Goal: Task Accomplishment & Management: Complete application form

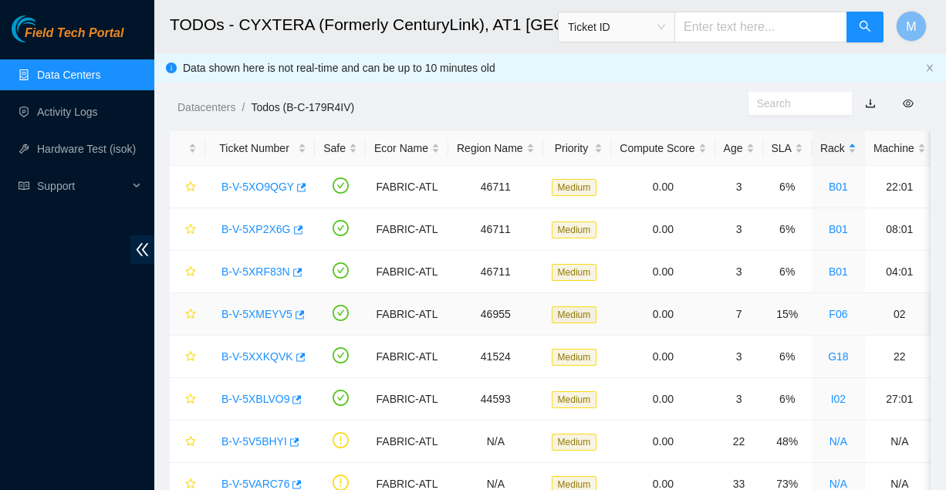
scroll to position [233, 0]
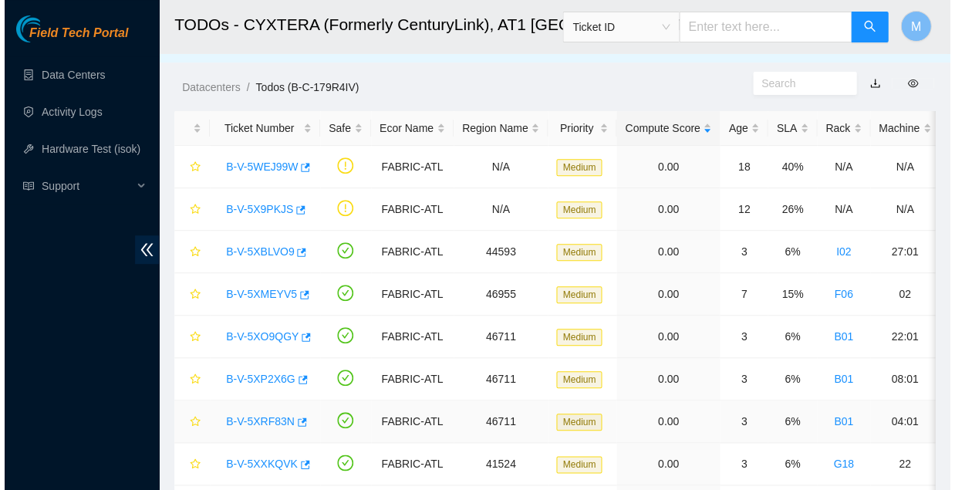
scroll to position [19, 0]
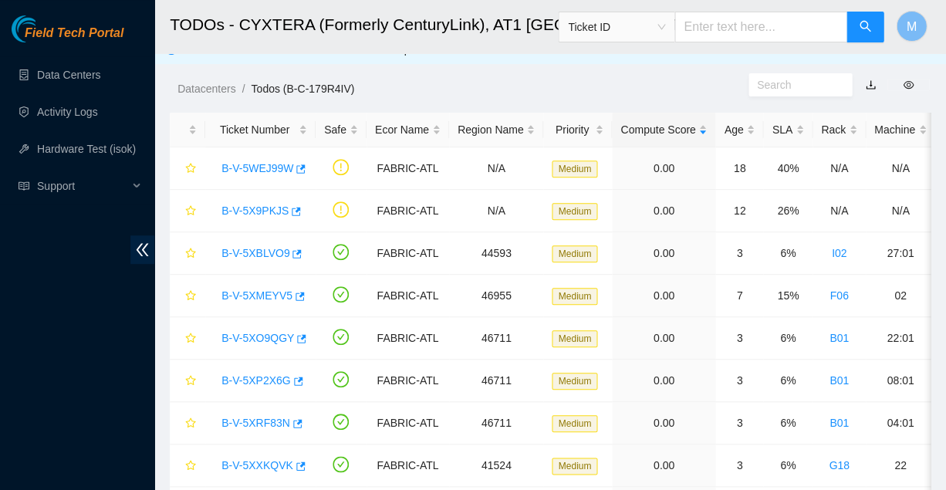
click at [261, 162] on link "B-V-5WEJ99W" at bounding box center [257, 168] width 72 height 12
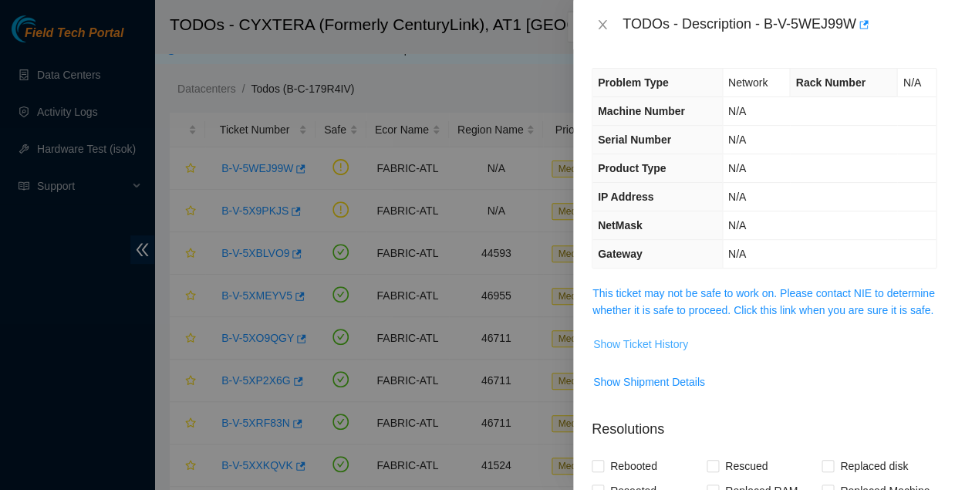
click at [637, 336] on span "Show Ticket History" at bounding box center [640, 344] width 95 height 17
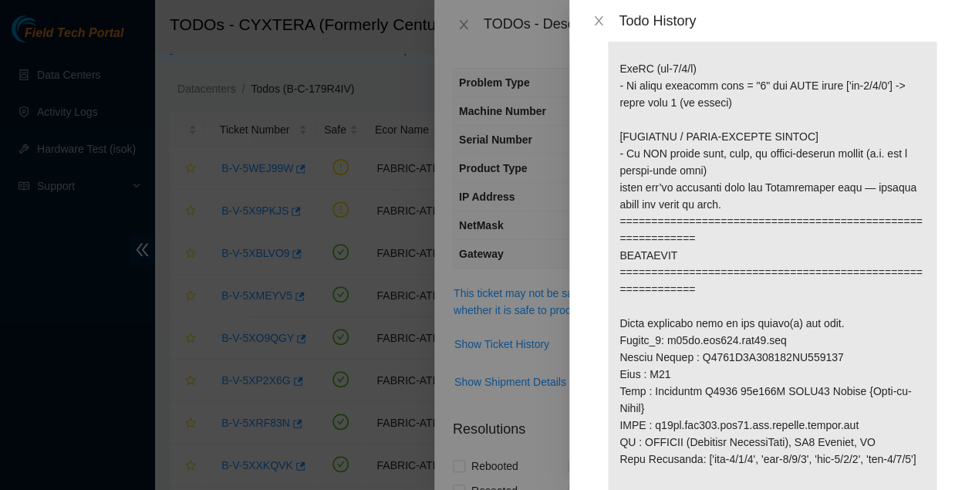
scroll to position [801, 0]
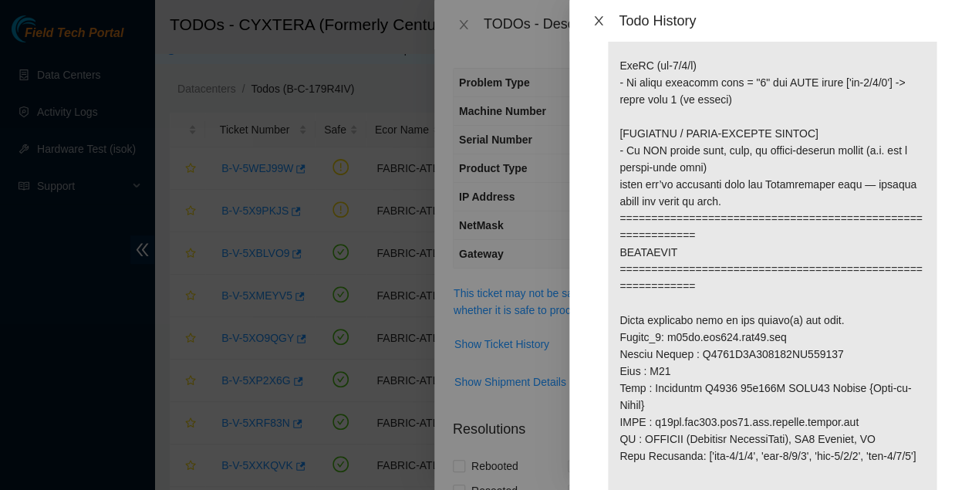
click at [597, 19] on icon "close" at bounding box center [598, 20] width 8 height 9
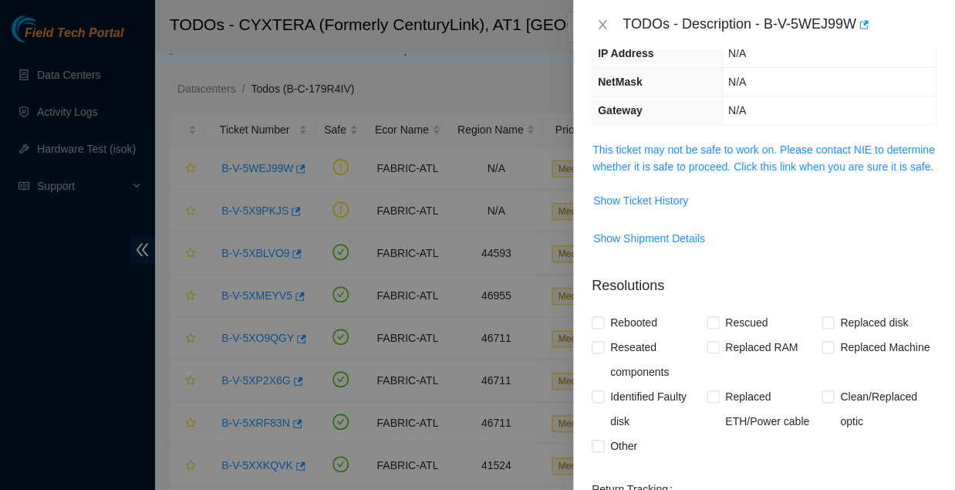
scroll to position [154, 0]
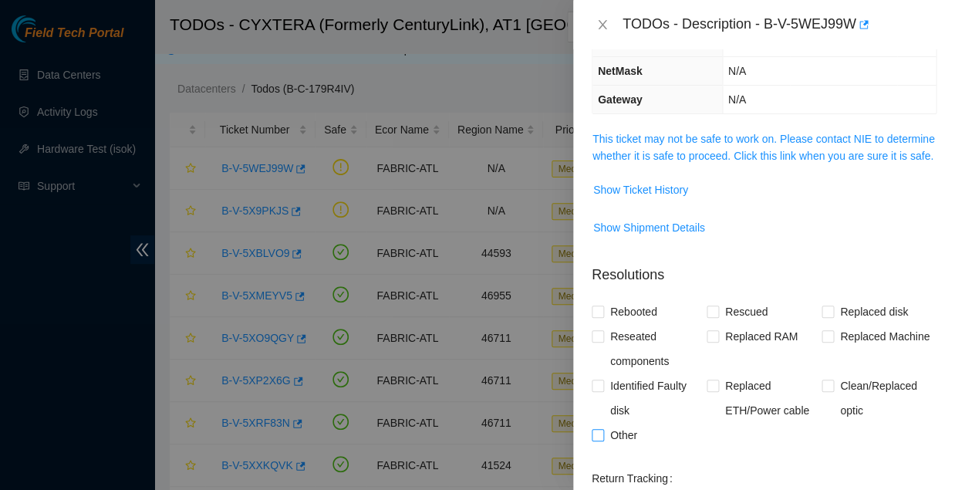
click at [598, 429] on input "Other" at bounding box center [597, 434] width 11 height 11
checkbox input "true"
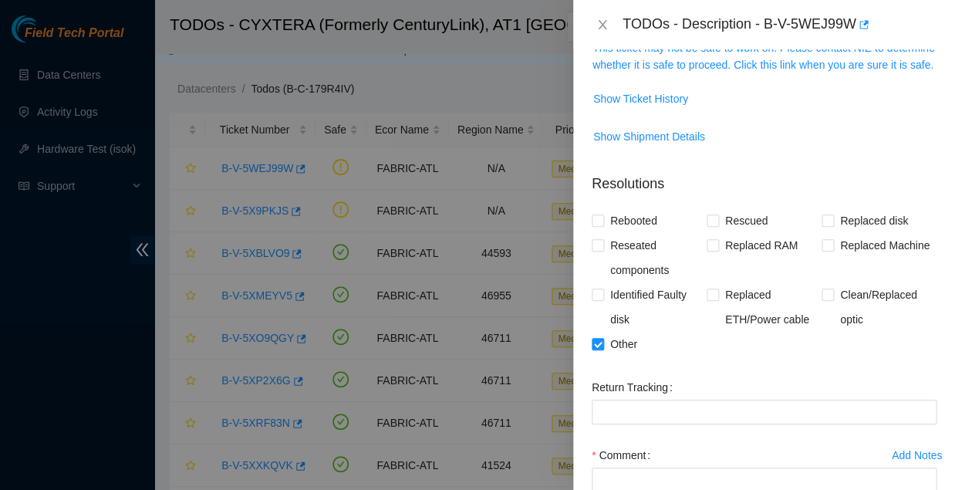
scroll to position [289, 0]
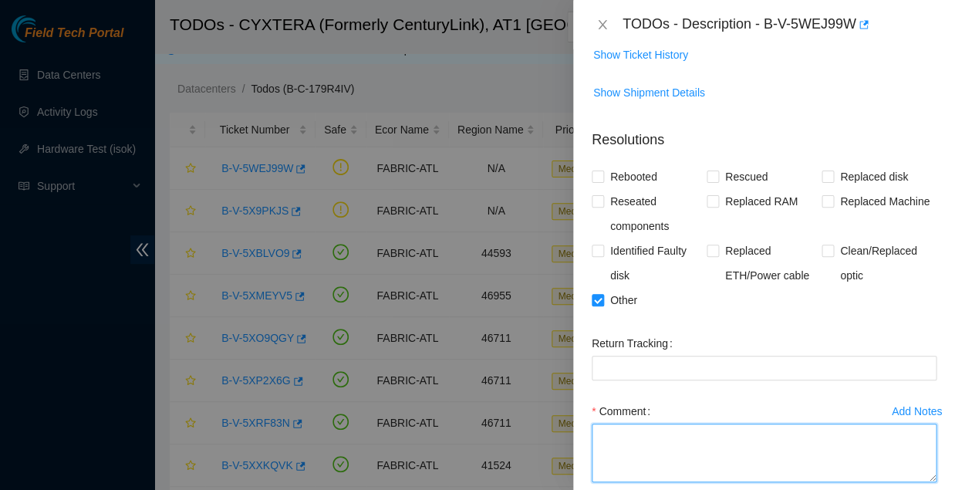
click at [617, 424] on textarea "Comment" at bounding box center [764, 453] width 345 height 59
drag, startPoint x: 600, startPoint y: 378, endPoint x: 863, endPoint y: 373, distance: 262.4
click at [863, 424] on textarea "This port is active and the issue has been resolved in the DP" at bounding box center [764, 453] width 345 height 59
type textarea "This port is active and the issue has been resolved in the DP"
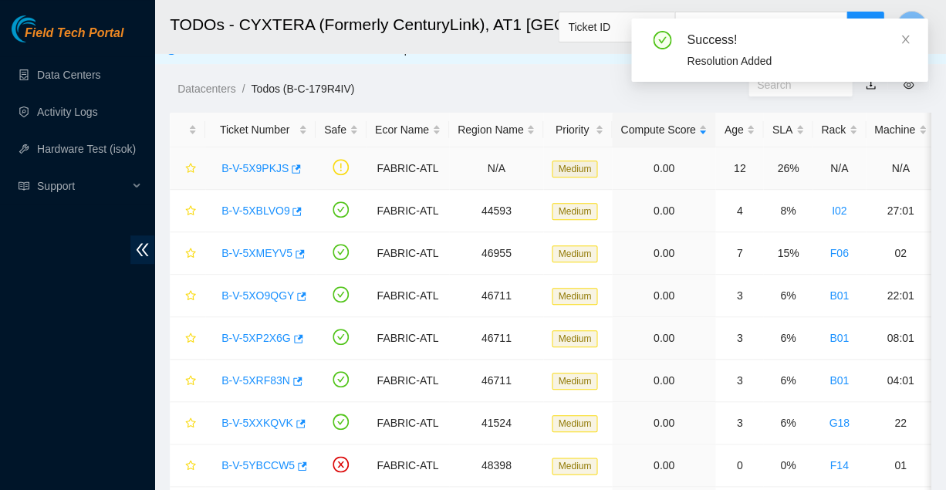
click at [248, 162] on link "B-V-5X9PKJS" at bounding box center [254, 168] width 67 height 12
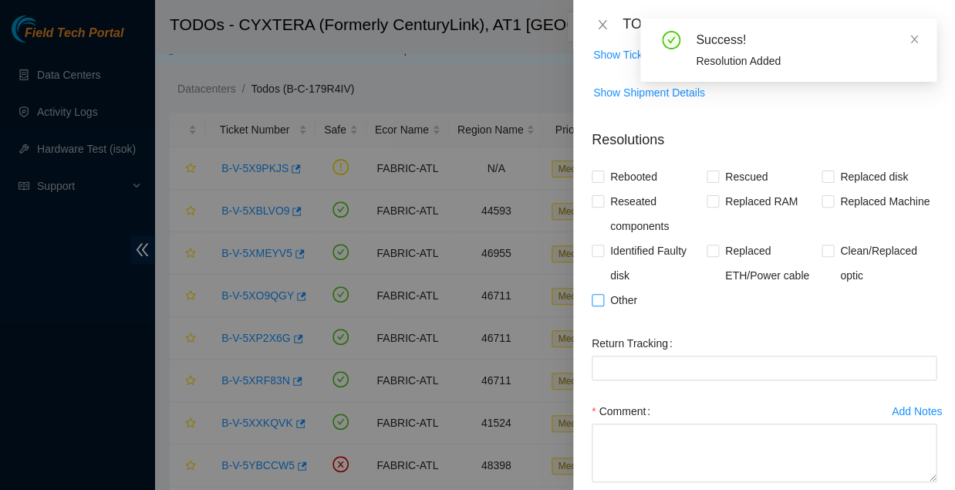
click at [597, 294] on input "Other" at bounding box center [597, 299] width 11 height 11
checkbox input "true"
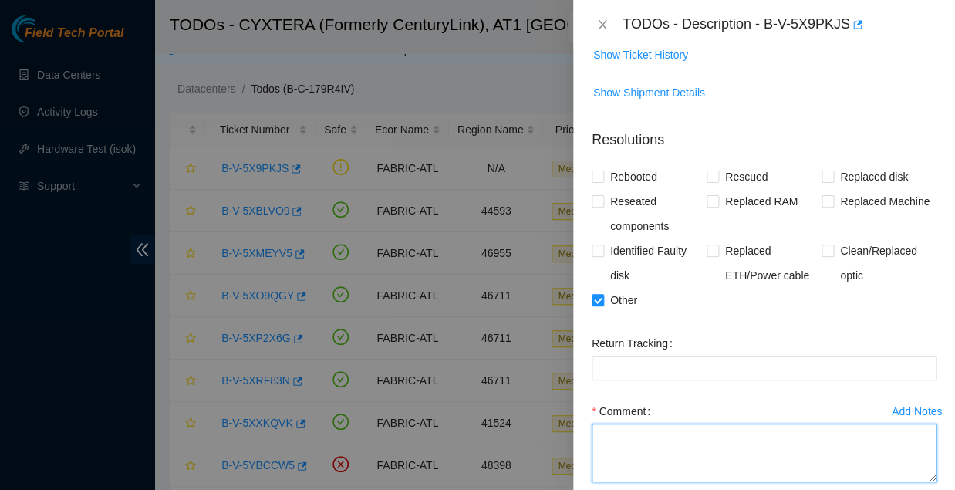
click at [602, 424] on textarea "Comment" at bounding box center [764, 453] width 345 height 59
paste textarea "This port is active and the issue has been resolved in the DP"
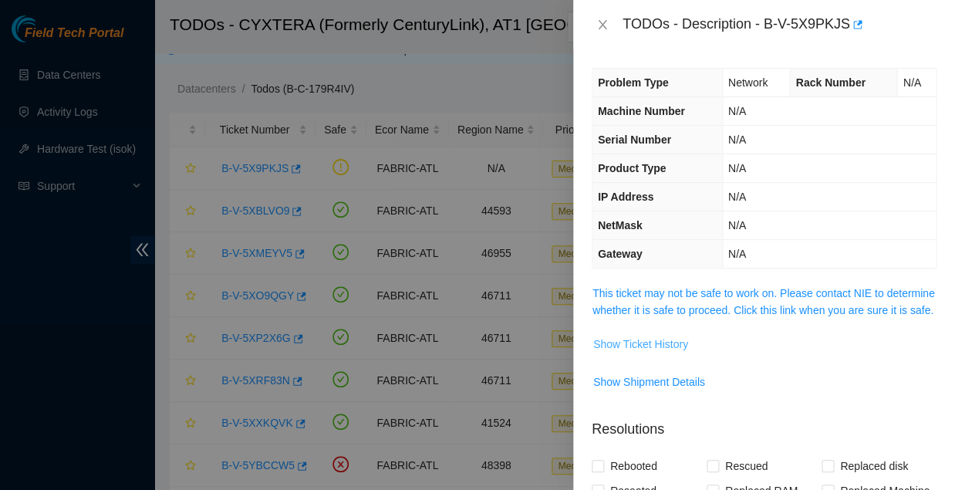
scroll to position [0, 0]
click at [632, 336] on span "Show Ticket History" at bounding box center [640, 344] width 95 height 17
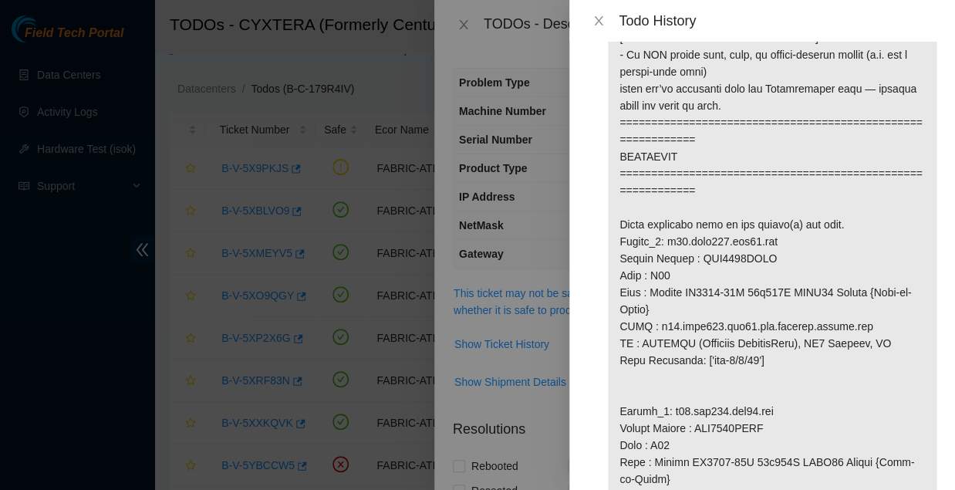
scroll to position [894, 0]
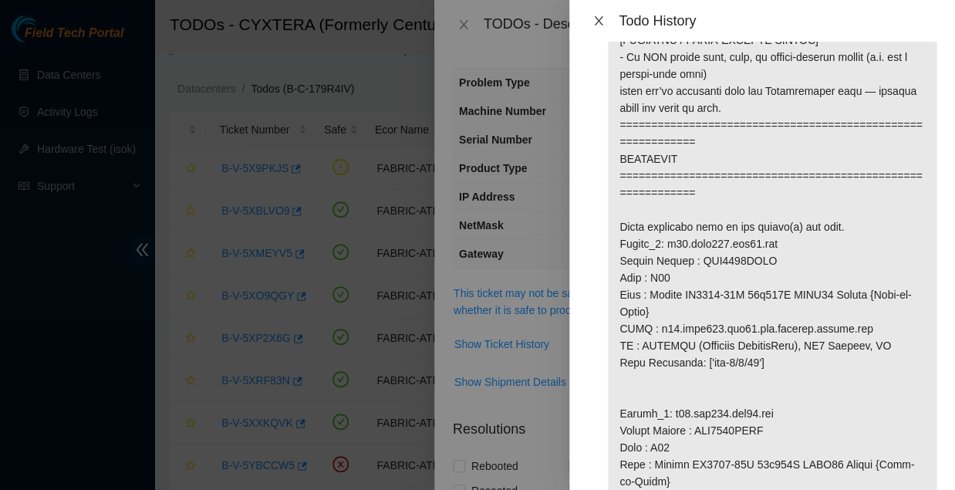
click at [597, 15] on icon "close" at bounding box center [599, 21] width 12 height 12
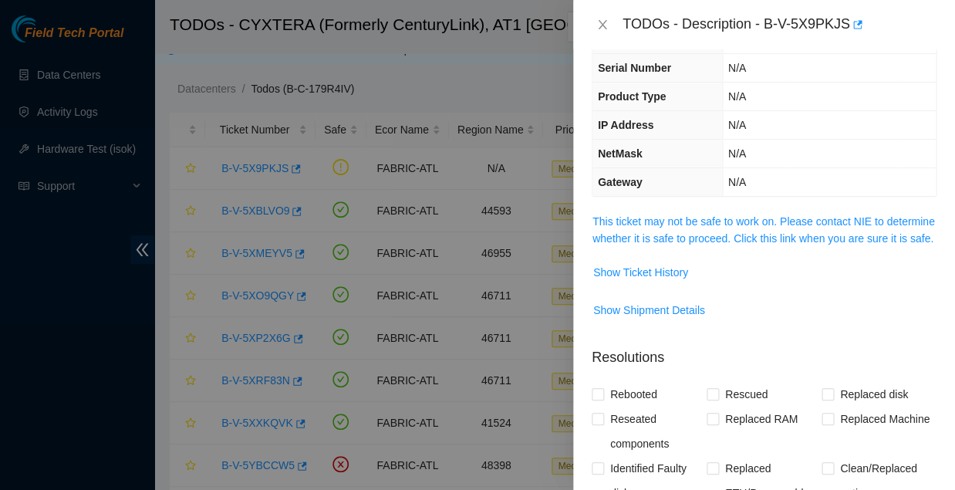
scroll to position [79, 0]
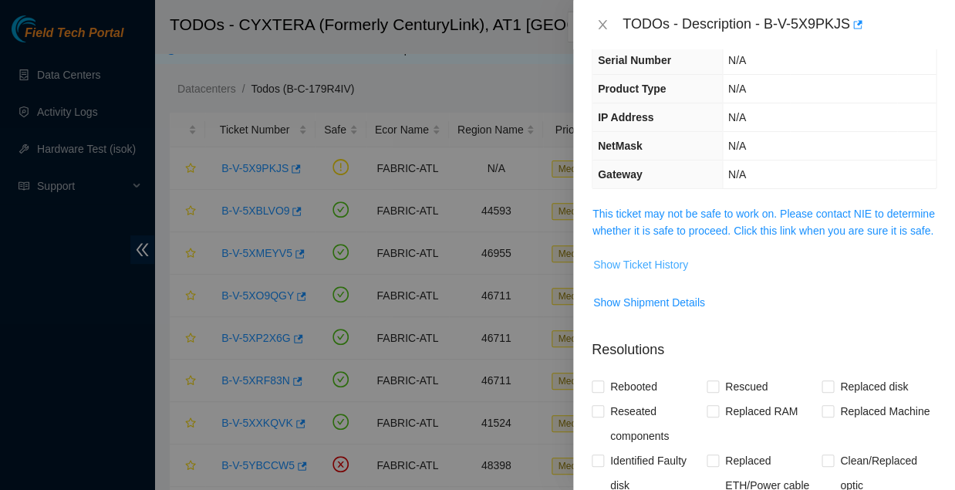
click at [635, 256] on span "Show Ticket History" at bounding box center [640, 264] width 95 height 17
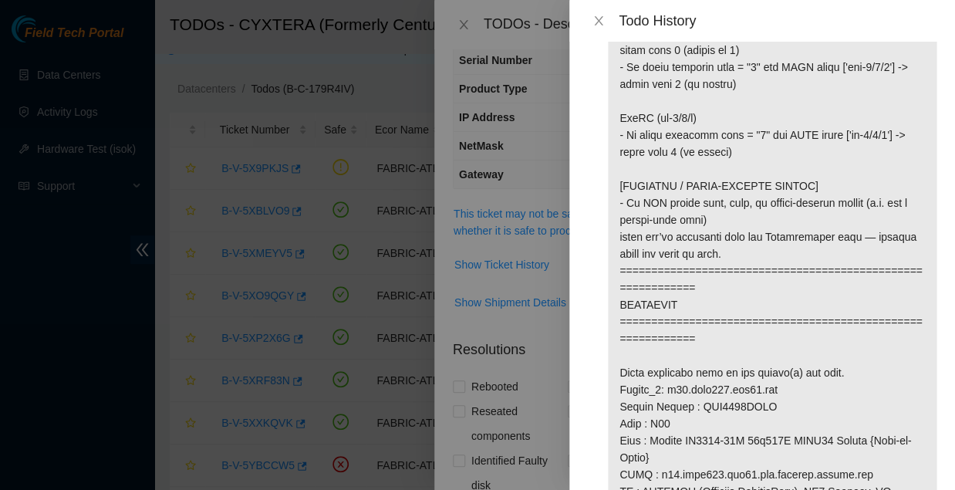
scroll to position [770, 0]
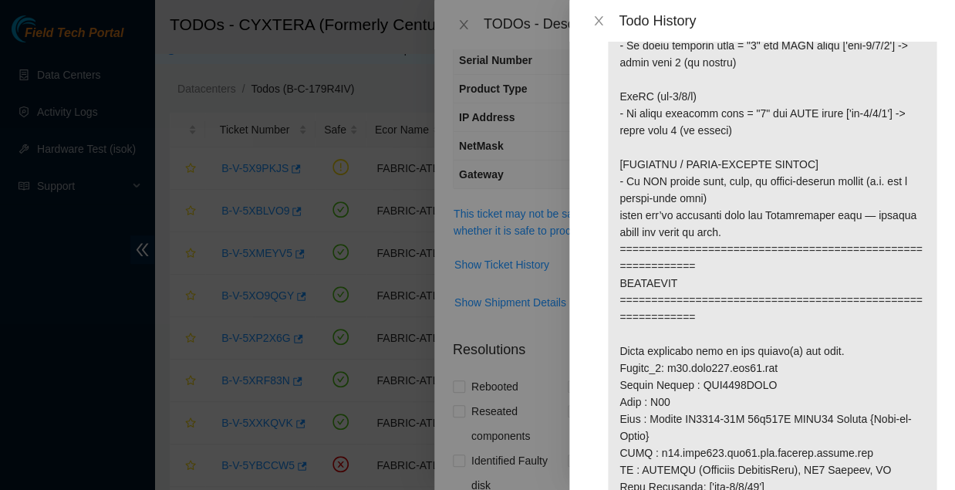
drag, startPoint x: 614, startPoint y: 299, endPoint x: 624, endPoint y: 299, distance: 9.3
click at [624, 299] on p at bounding box center [772, 376] width 329 height 2128
drag, startPoint x: 616, startPoint y: 272, endPoint x: 845, endPoint y: 309, distance: 232.0
click at [845, 309] on p at bounding box center [772, 376] width 329 height 2128
copy p "Router_2: r01.tor101.atl01.fab Serial Number : AAA1929AACB Rack : C06 Make : Ac…"
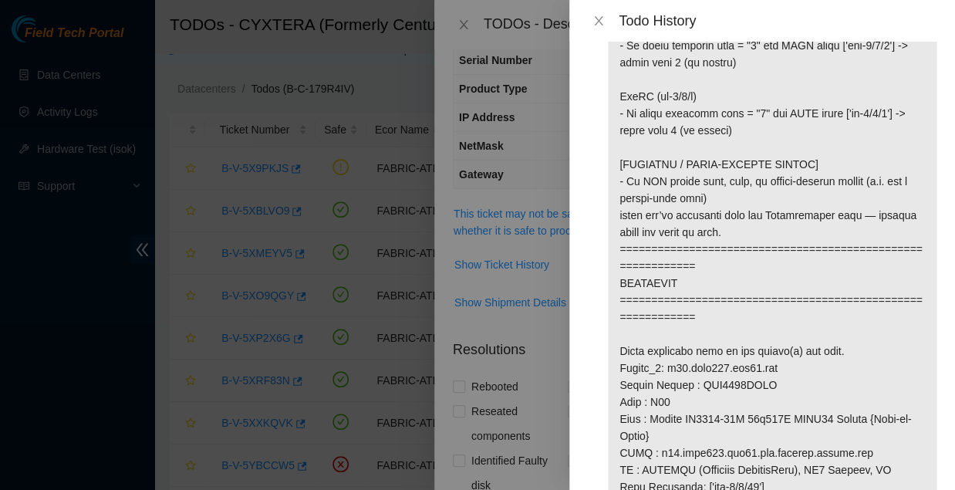
copy p "Router_2: r01.tor101.atl01.fab Serial Number : AAA1929AACB Rack : C06 Make : Ac…"
click at [597, 20] on icon "close" at bounding box center [599, 21] width 12 height 12
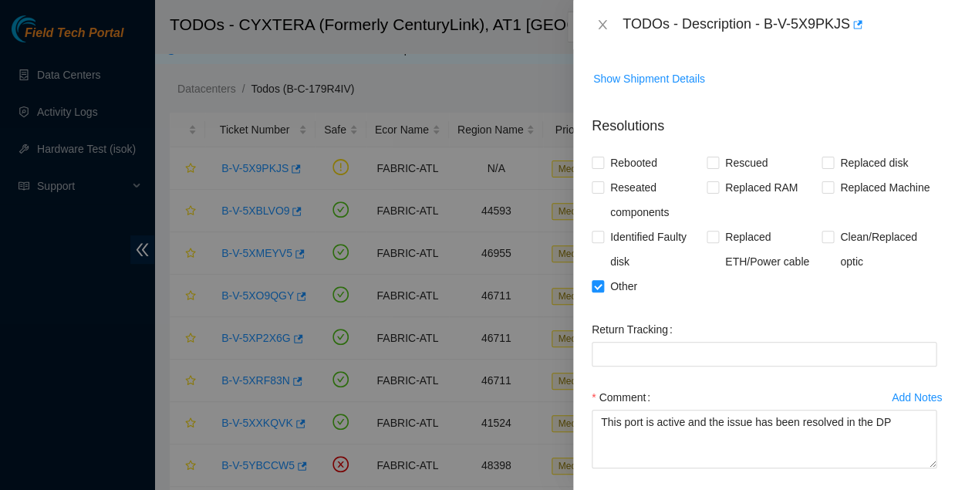
scroll to position [303, 0]
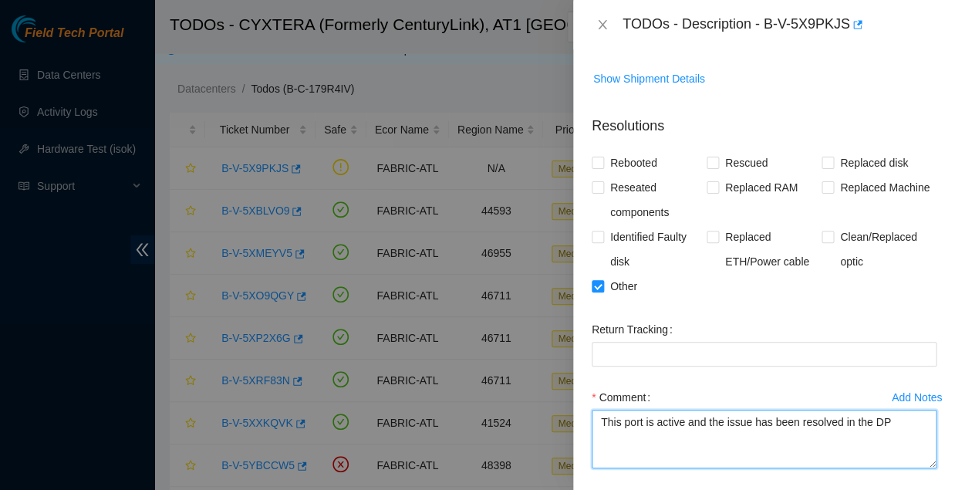
drag, startPoint x: 857, startPoint y: 358, endPoint x: 801, endPoint y: 354, distance: 55.7
click at [801, 410] on textarea "This port is active and the issue has been resolved in the DP" at bounding box center [764, 439] width 345 height 59
click at [856, 410] on textarea "This port is active and the issue has been resolved in the DP" at bounding box center [764, 439] width 345 height 59
drag, startPoint x: 856, startPoint y: 362, endPoint x: 599, endPoint y: 358, distance: 257.0
click at [599, 410] on textarea "This port is active and the issue has been resolved in the DP" at bounding box center [764, 439] width 345 height 59
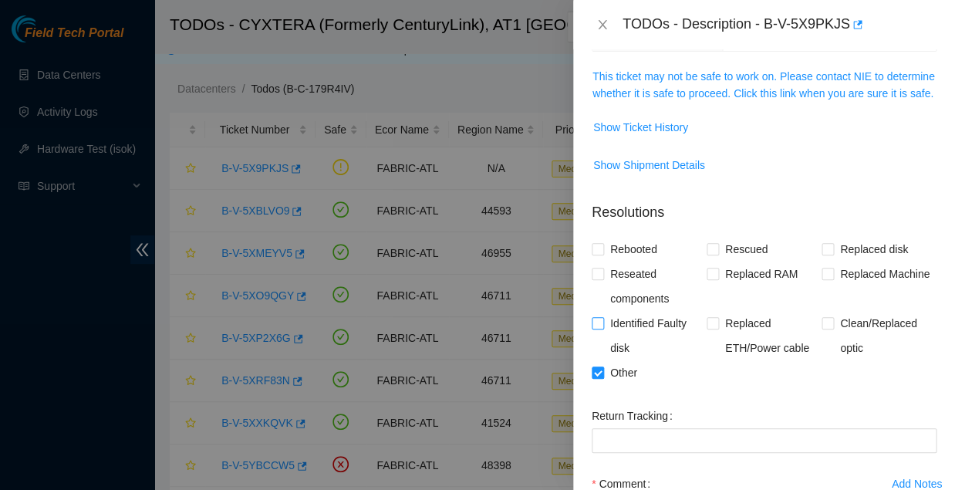
scroll to position [203, 0]
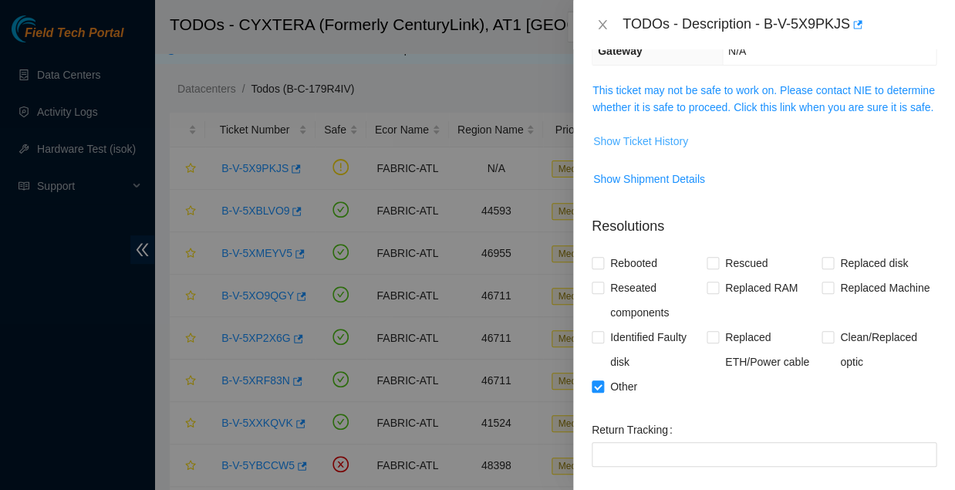
click at [637, 133] on span "Show Ticket History" at bounding box center [640, 141] width 95 height 17
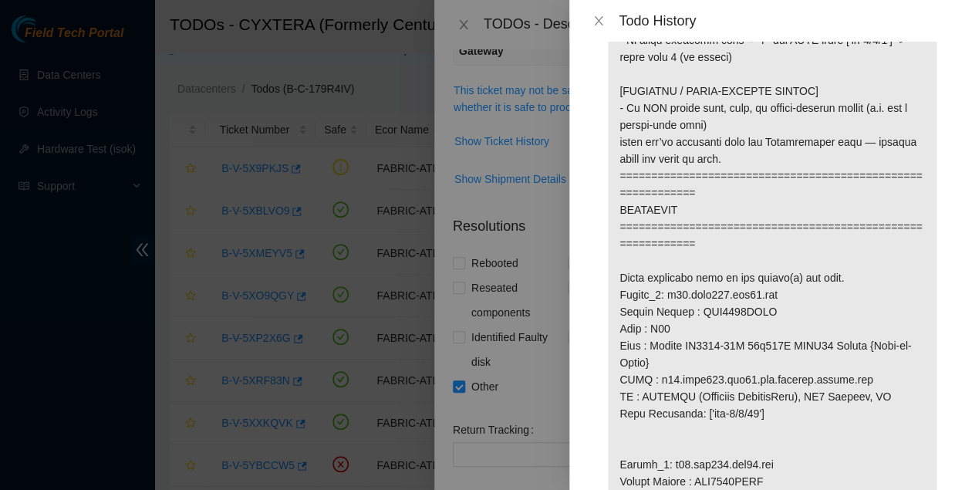
scroll to position [847, 0]
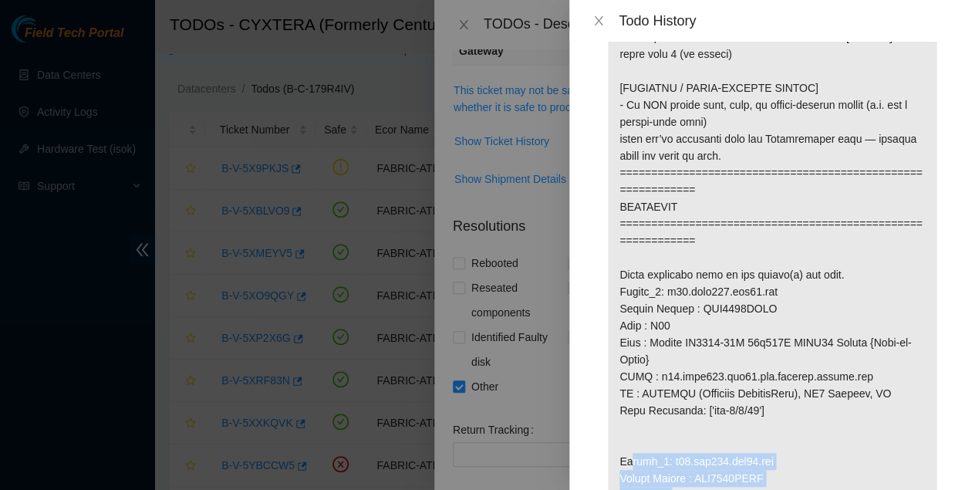
drag, startPoint x: 618, startPoint y: 193, endPoint x: 845, endPoint y: 234, distance: 230.5
click at [845, 234] on p at bounding box center [772, 300] width 329 height 2128
copy p "Router_2: r01.tor101.atl01.fab Serial Number : AAA1929AACB Rack : C06 Make : Ac…"
click at [597, 17] on icon "close" at bounding box center [599, 21] width 12 height 12
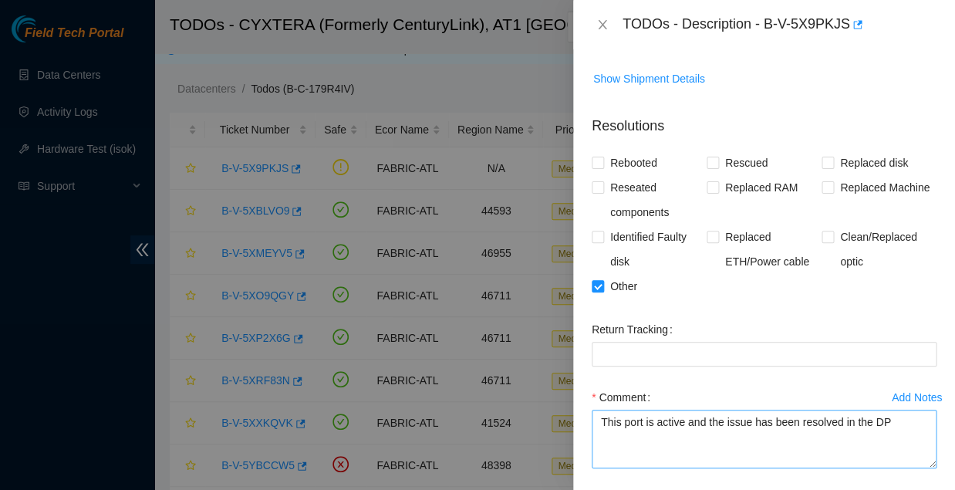
scroll to position [303, 0]
drag, startPoint x: 600, startPoint y: 359, endPoint x: 860, endPoint y: 359, distance: 260.1
click at [860, 410] on textarea "This port is active and the issue has been resolved in the DP" at bounding box center [764, 439] width 345 height 59
paste textarea "Router_2: r01.tor101.atl01.fab Serial Number : AAA1929AACB Rack : C06 Make : Ac…"
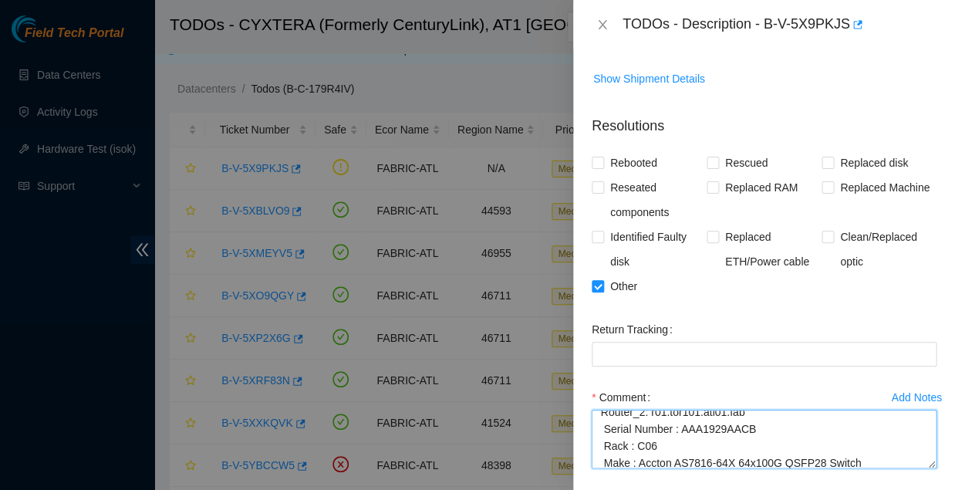
scroll to position [0, 0]
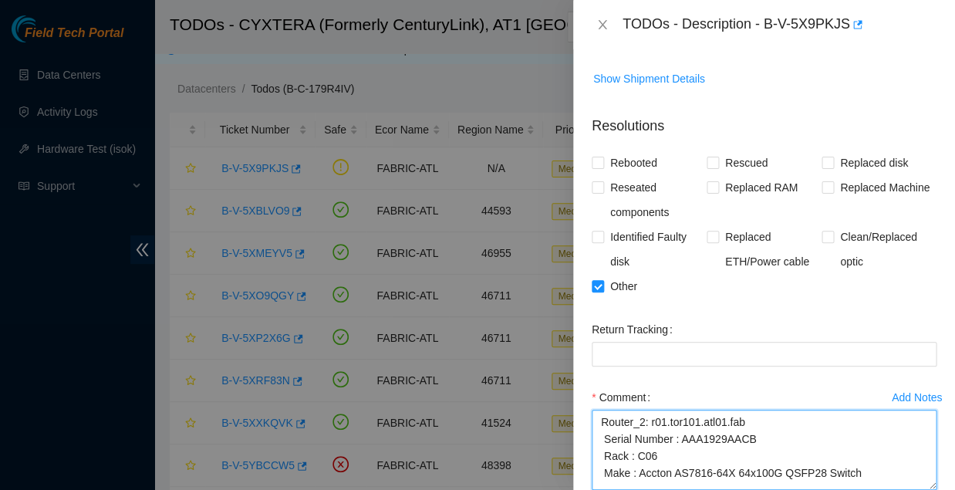
drag, startPoint x: 924, startPoint y: 396, endPoint x: 928, endPoint y: 427, distance: 31.1
click at [928, 427] on div "Add Notes Comment Router_2: r01.tor101.atl01.fab Serial Number : AAA1929AACB Ra…" at bounding box center [764, 451] width 357 height 133
click at [597, 410] on textarea "Router_2: r01.tor101.atl01.fab Serial Number : AAA1929AACB Rack : C06 Make : Ac…" at bounding box center [764, 450] width 345 height 80
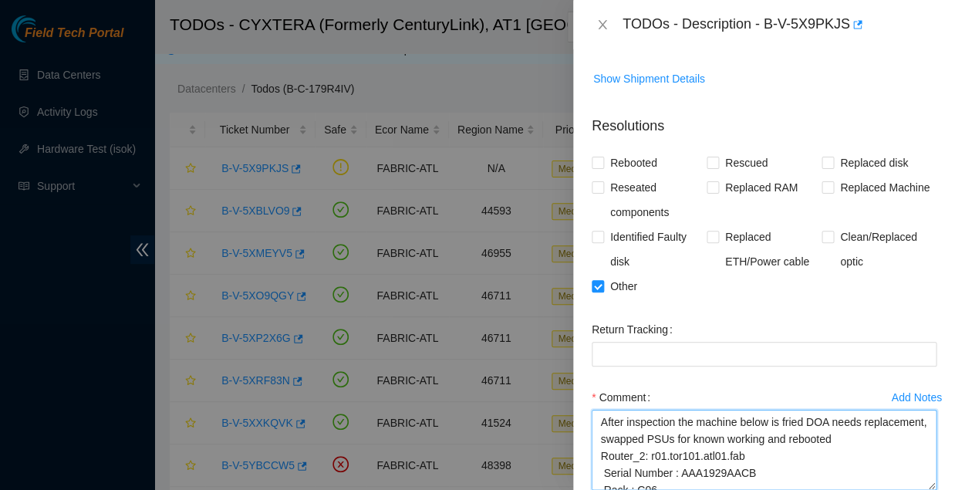
type textarea "After inspection the machine below is fried DOA needs replacement, swapped PSUs…"
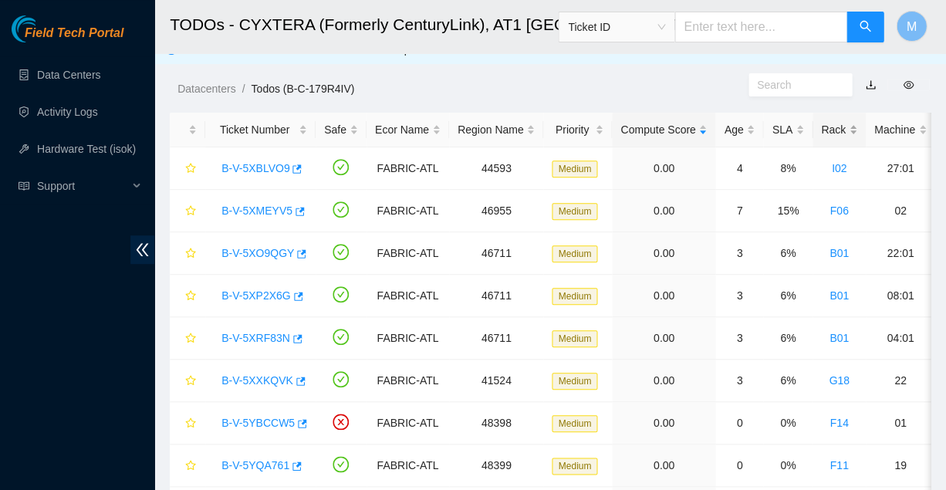
click at [821, 124] on div "Rack" at bounding box center [839, 129] width 36 height 17
click at [248, 247] on link "B-V-5XP2X6G" at bounding box center [255, 253] width 69 height 12
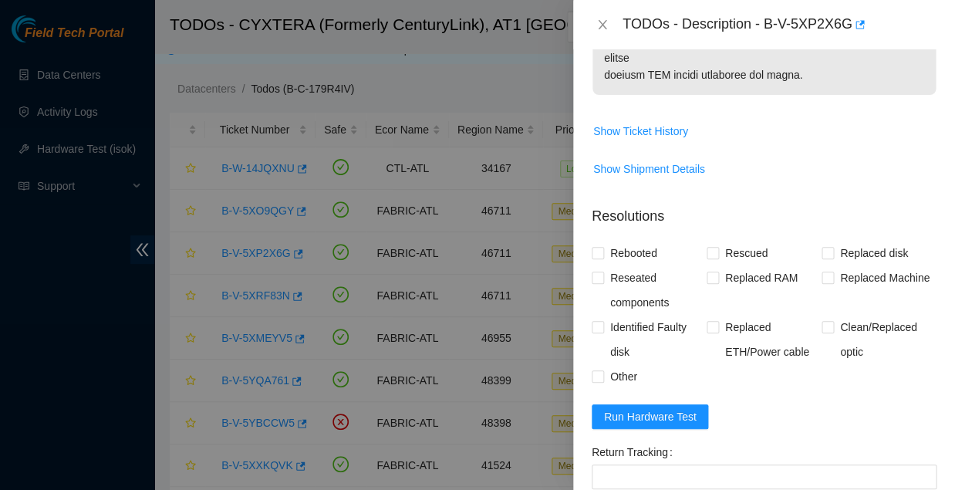
scroll to position [1128, 0]
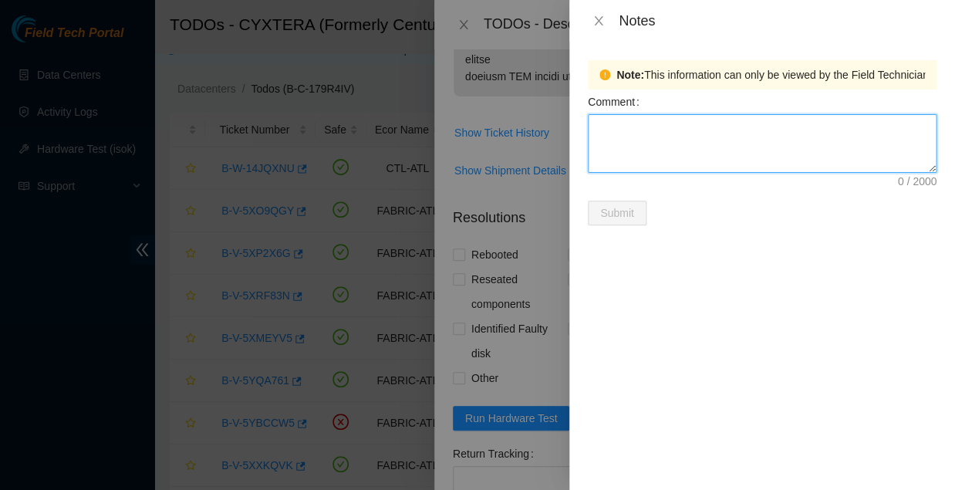
click at [628, 130] on textarea "Comment" at bounding box center [762, 143] width 349 height 59
type textarea "WFKA4DP7"
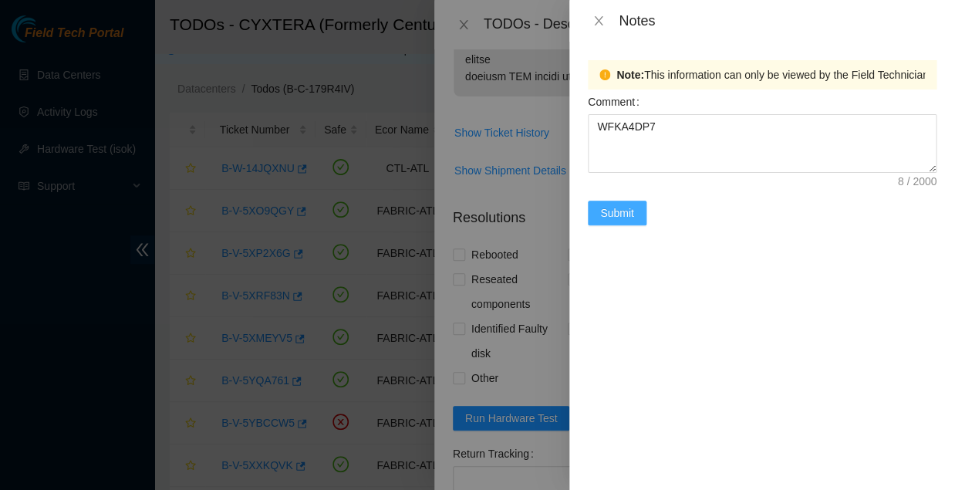
click at [617, 204] on span "Submit" at bounding box center [617, 212] width 34 height 17
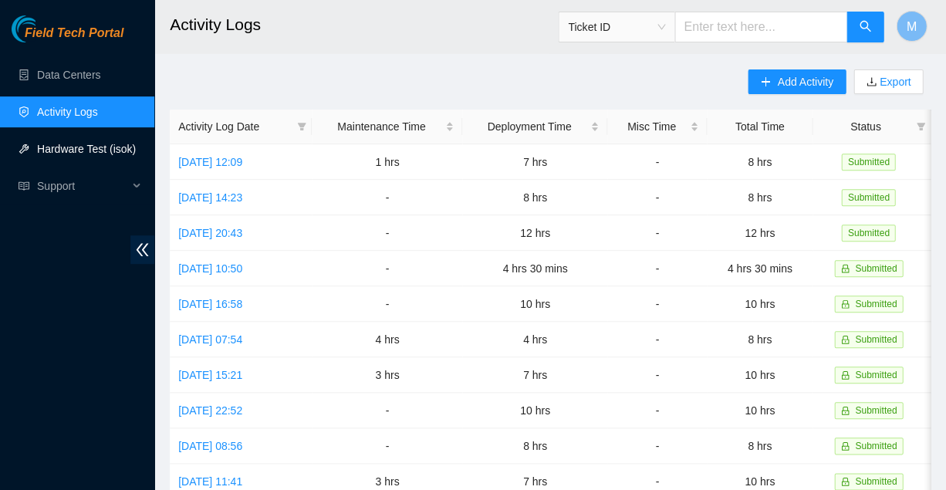
click at [68, 144] on link "Hardware Test (isok)" at bounding box center [86, 149] width 99 height 12
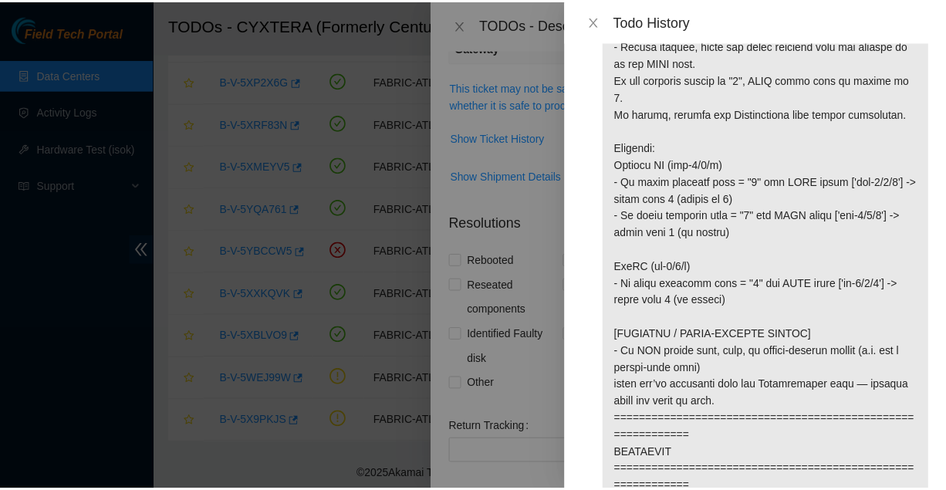
scroll to position [369, 0]
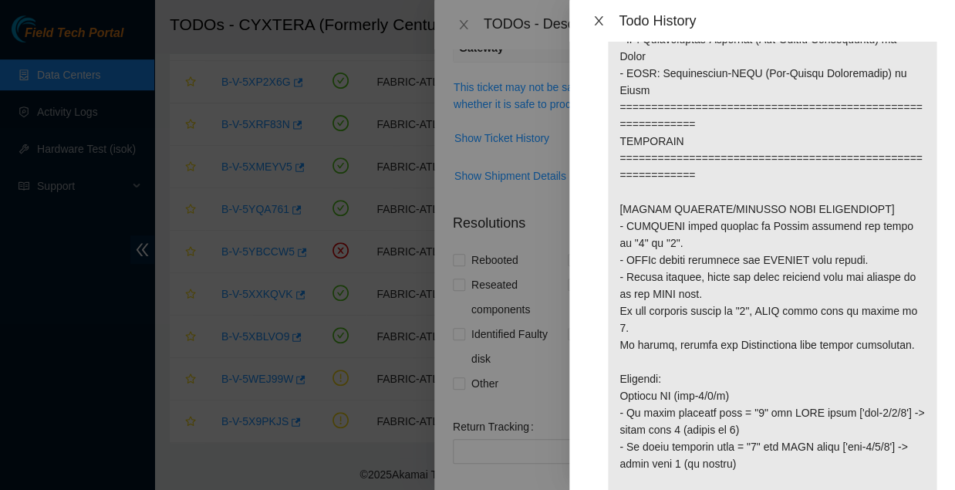
click at [597, 21] on icon "close" at bounding box center [599, 21] width 12 height 12
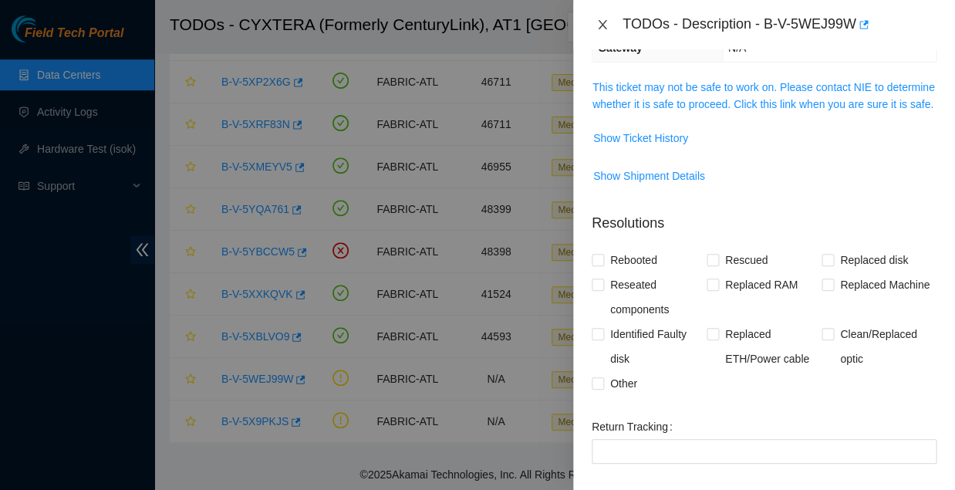
click at [601, 21] on icon "close" at bounding box center [603, 25] width 12 height 12
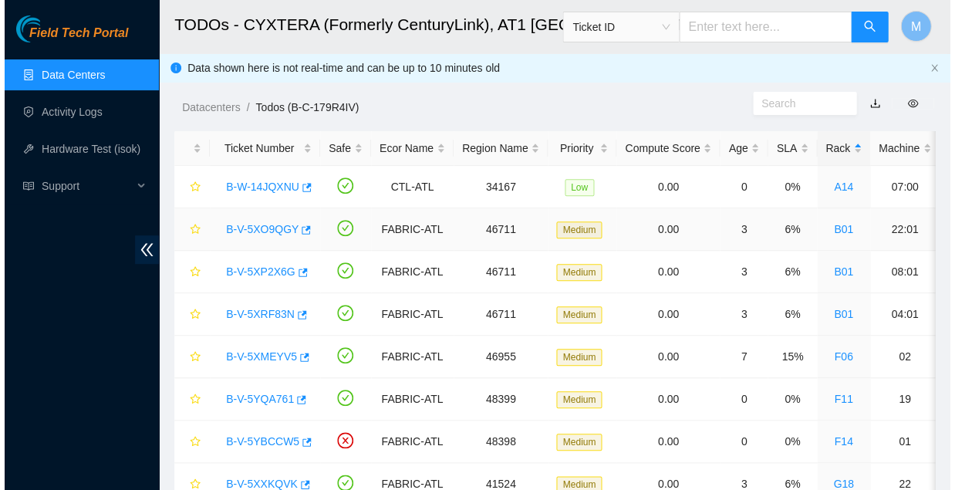
scroll to position [0, 0]
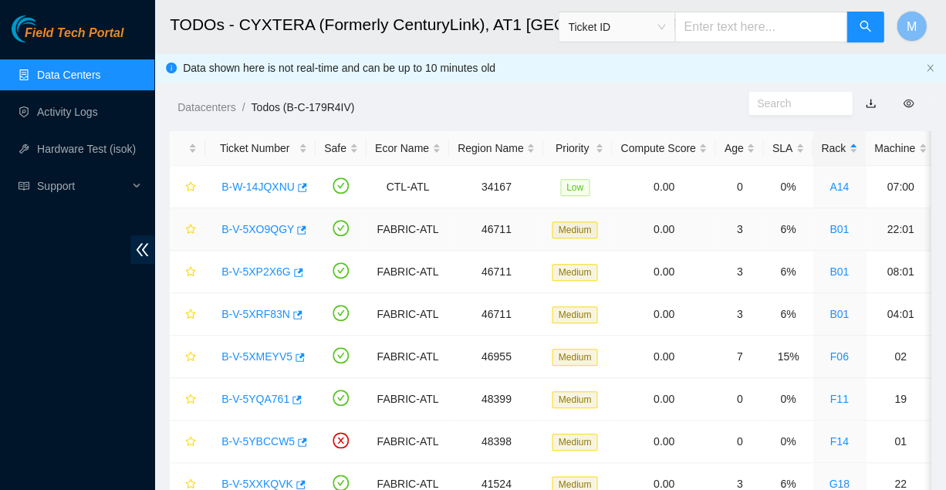
click at [257, 223] on link "B-V-5XO9QGY" at bounding box center [257, 229] width 73 height 12
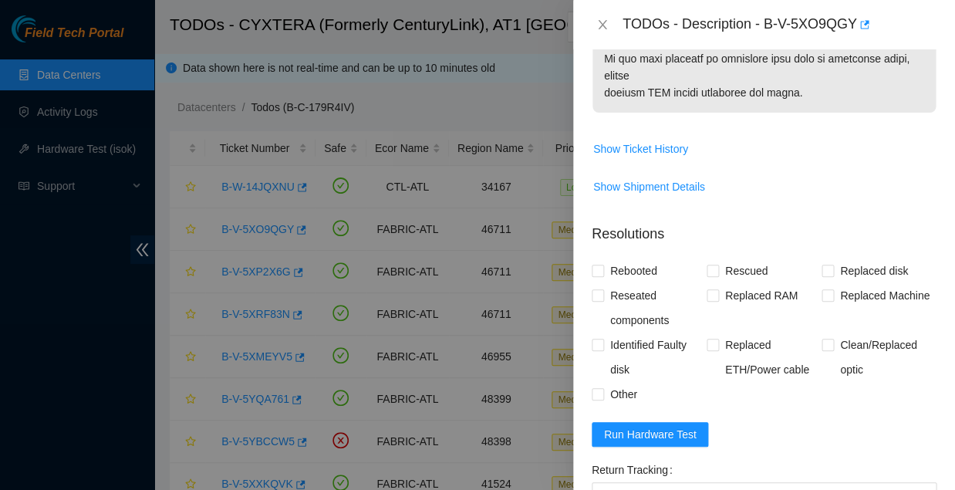
scroll to position [1128, 0]
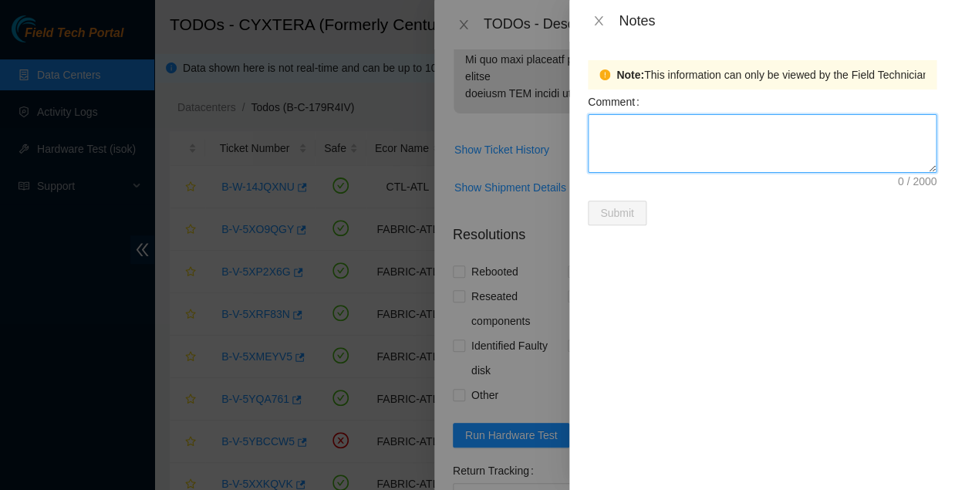
click at [623, 130] on textarea "Comment" at bounding box center [762, 143] width 349 height 59
type textarea "WFKA8AGF"
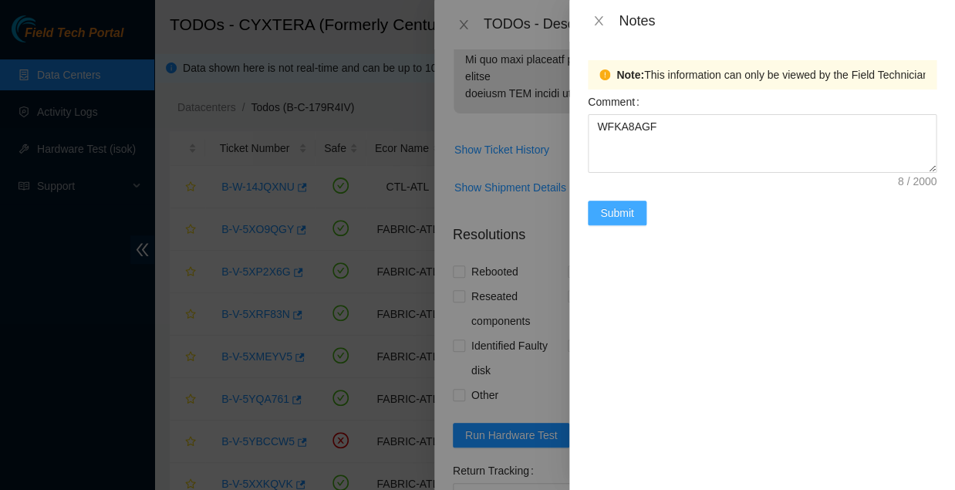
click at [620, 204] on span "Submit" at bounding box center [617, 212] width 34 height 17
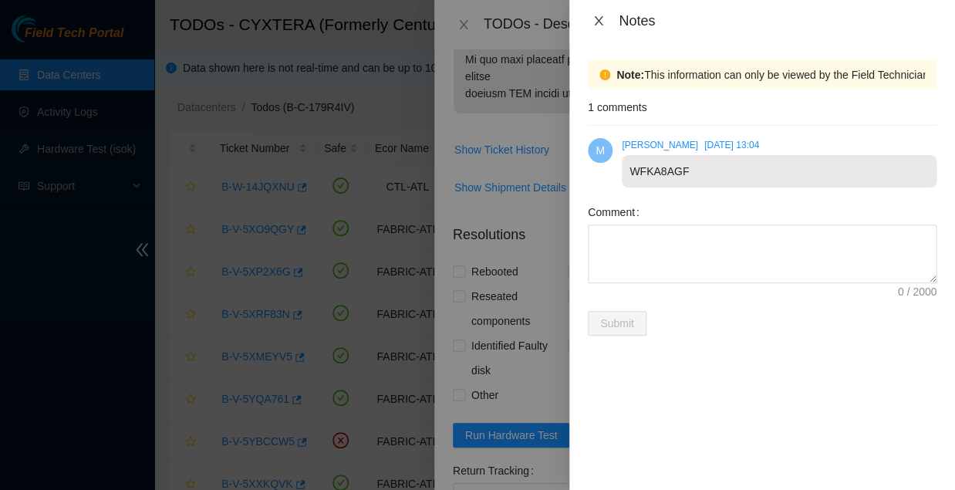
click at [598, 20] on icon "close" at bounding box center [598, 20] width 8 height 9
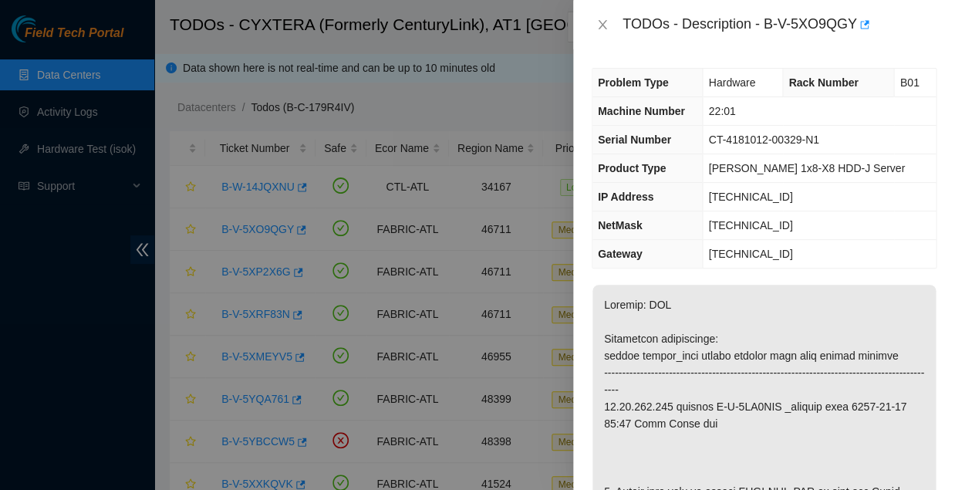
scroll to position [0, 0]
click at [72, 148] on div at bounding box center [477, 245] width 955 height 490
click at [63, 173] on div at bounding box center [477, 245] width 955 height 490
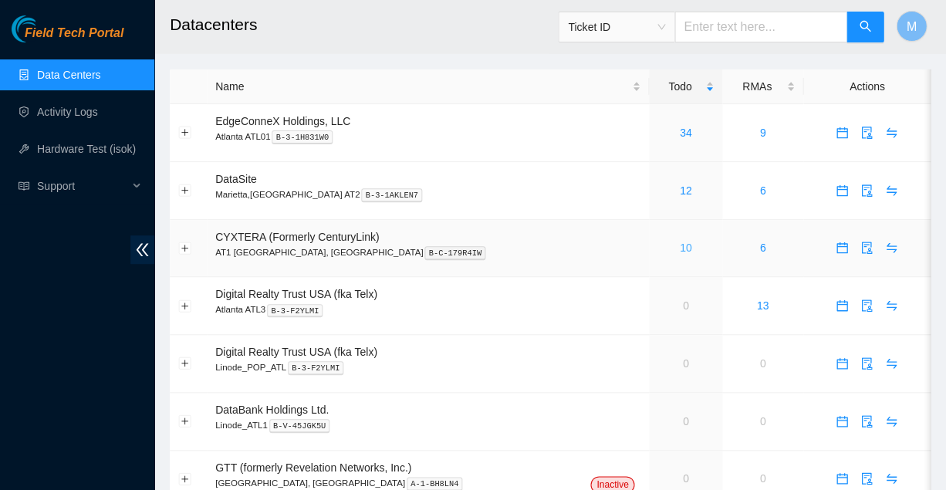
click at [680, 242] on link "10" at bounding box center [686, 248] width 12 height 12
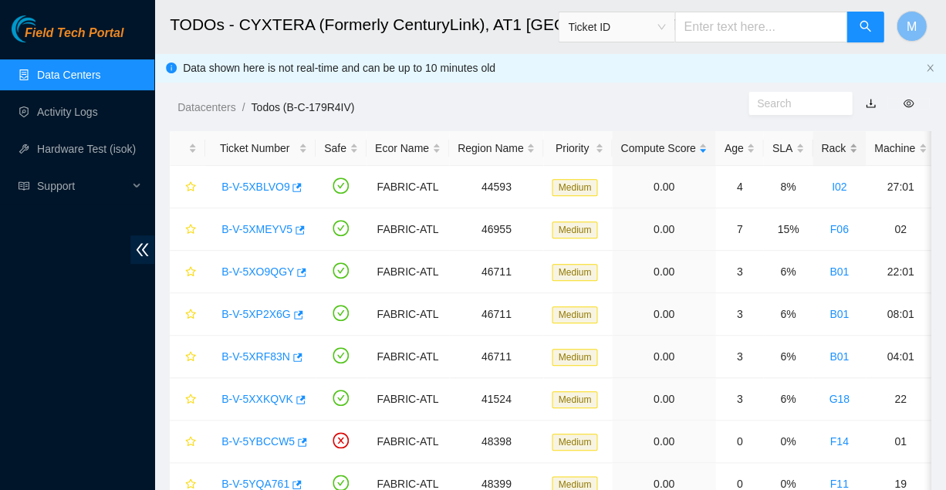
click at [821, 140] on div "Rack" at bounding box center [839, 148] width 36 height 17
click at [254, 308] on link "B-V-5XRF83N" at bounding box center [255, 314] width 69 height 12
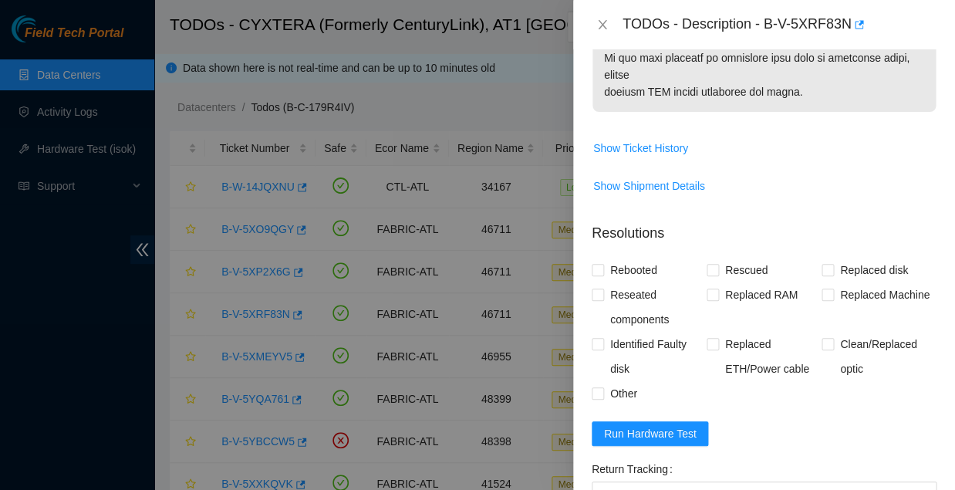
scroll to position [1128, 0]
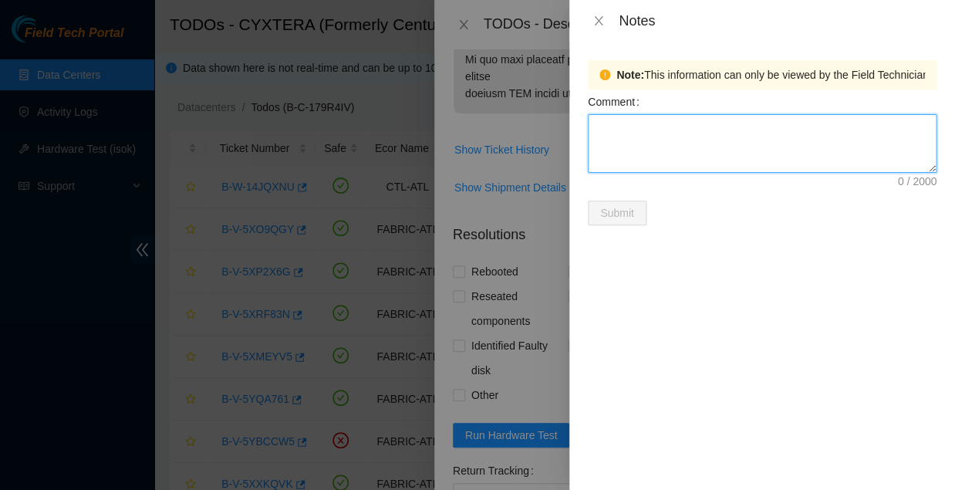
click at [602, 119] on textarea "Comment" at bounding box center [762, 143] width 349 height 59
type textarea "WFKA8361"
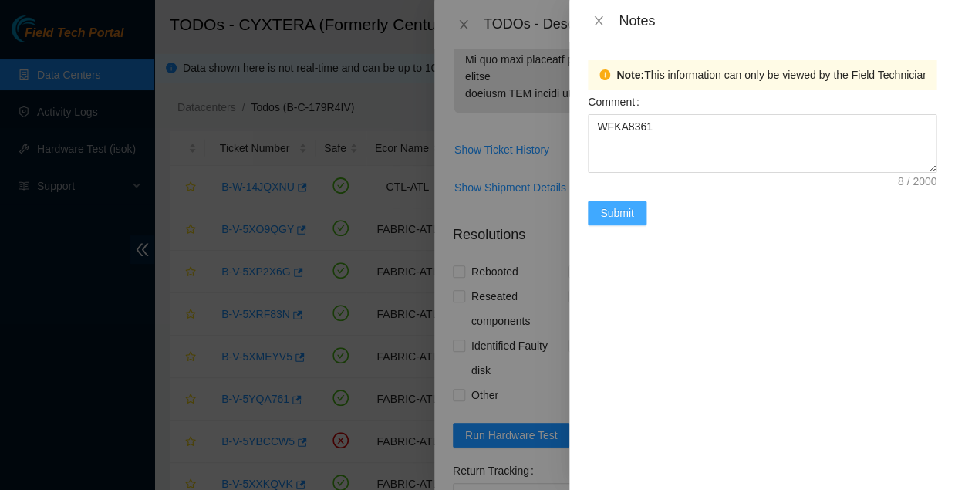
click at [614, 204] on span "Submit" at bounding box center [617, 212] width 34 height 17
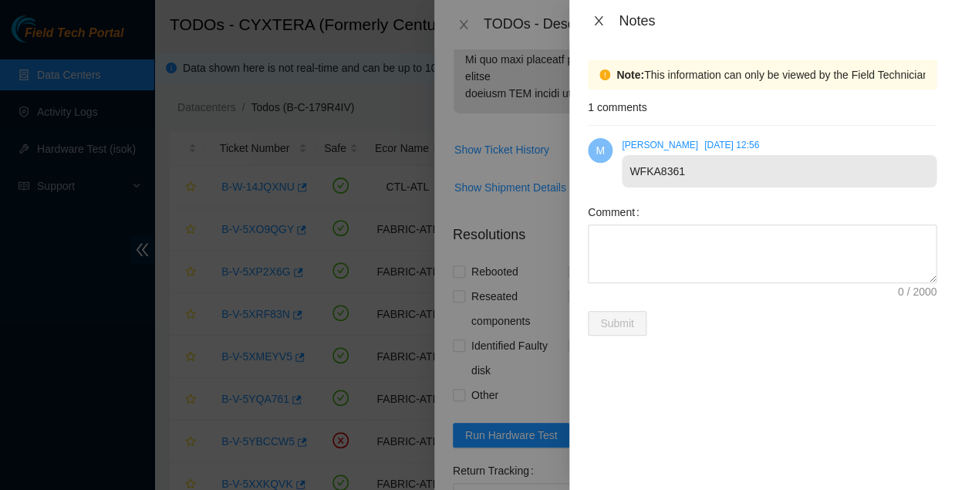
click at [597, 19] on icon "close" at bounding box center [598, 20] width 8 height 9
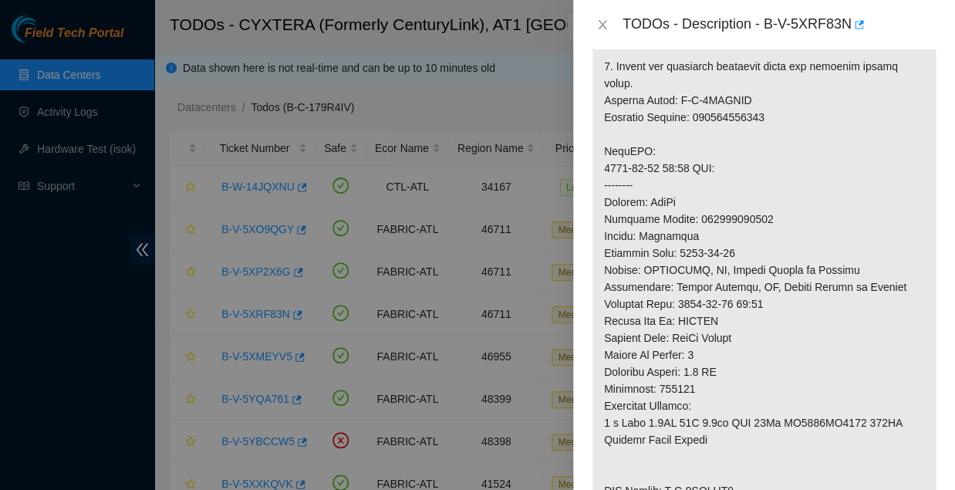
scroll to position [628, 0]
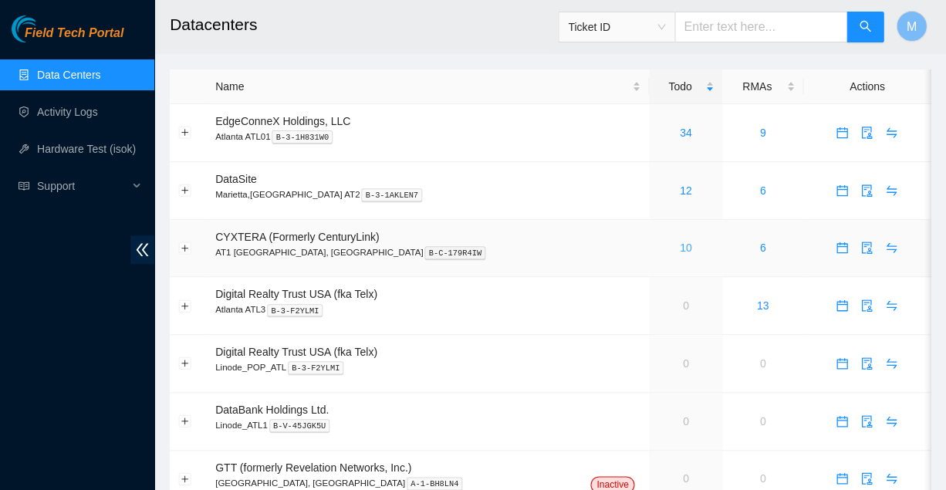
click at [680, 242] on link "10" at bounding box center [686, 248] width 12 height 12
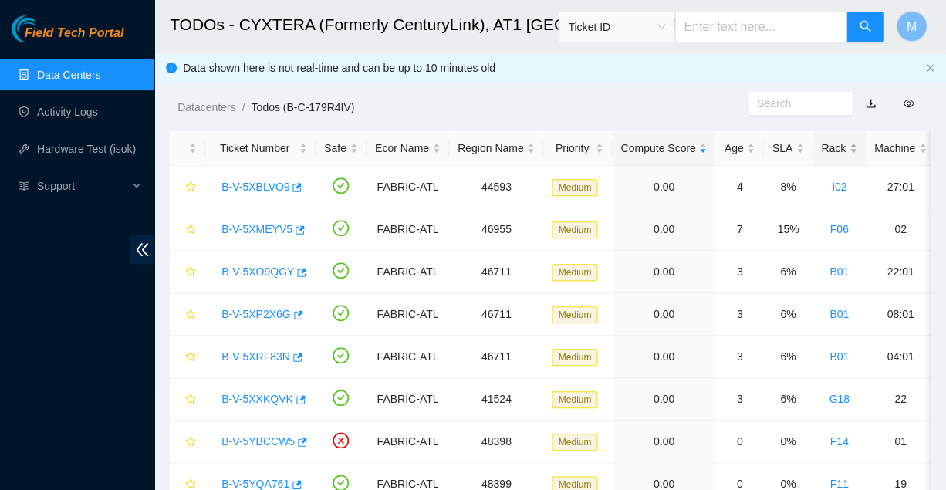
click at [821, 142] on div "Rack" at bounding box center [839, 148] width 36 height 17
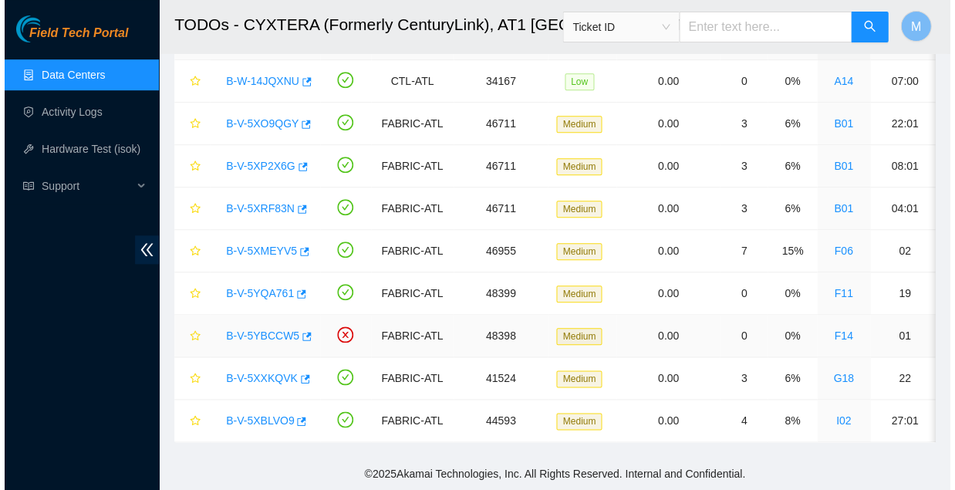
scroll to position [105, 0]
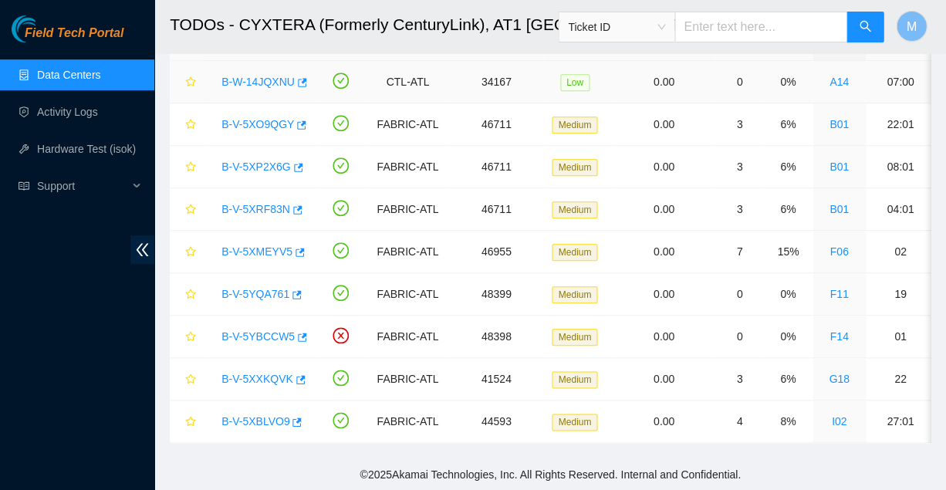
click at [255, 76] on link "B-W-14JQXNU" at bounding box center [257, 82] width 73 height 12
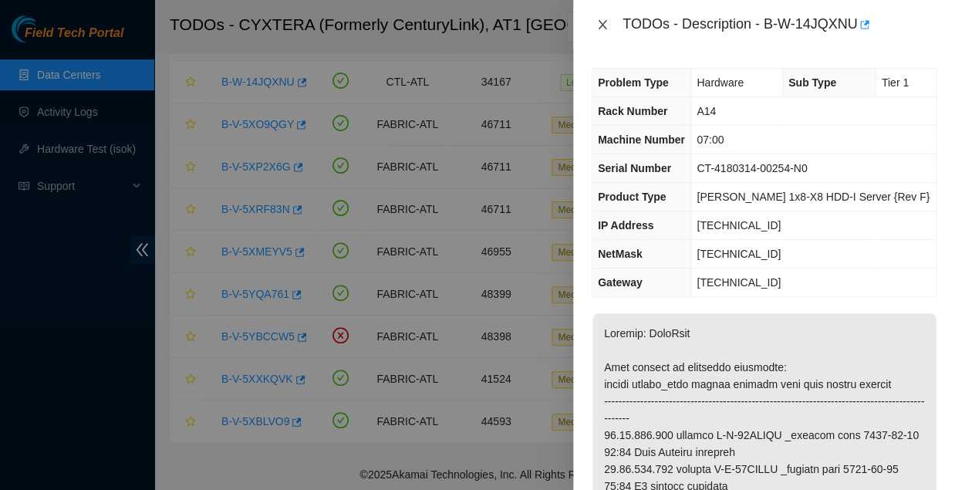
click at [602, 23] on icon "close" at bounding box center [603, 25] width 12 height 12
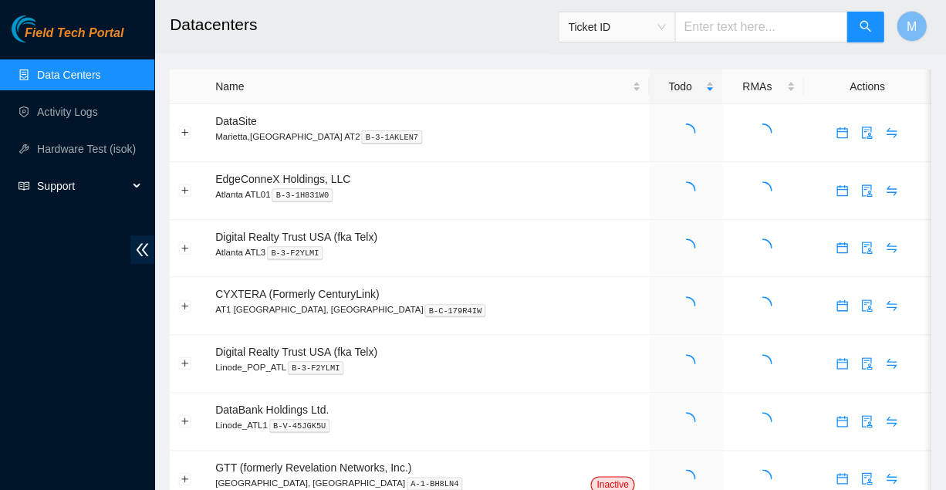
click at [52, 184] on span "Support" at bounding box center [82, 186] width 91 height 31
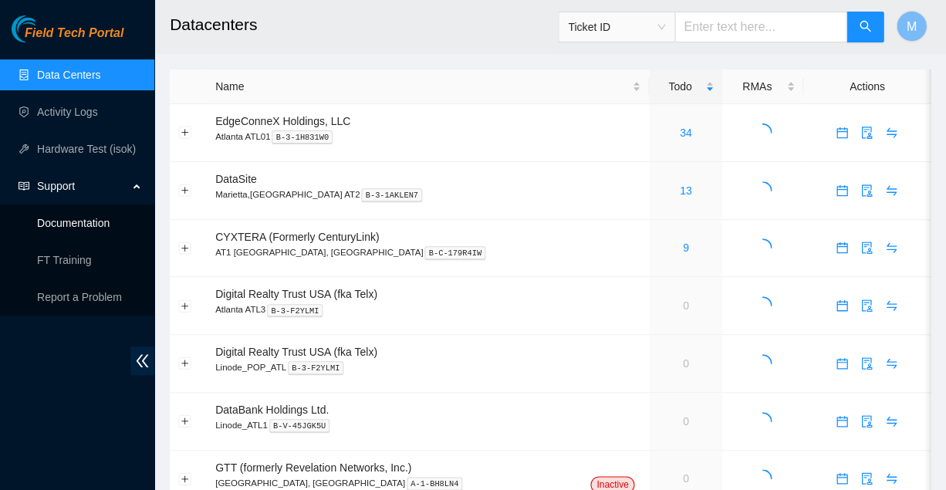
click at [69, 224] on link "Documentation" at bounding box center [73, 223] width 73 height 12
